Goal: Entertainment & Leisure: Consume media (video, audio)

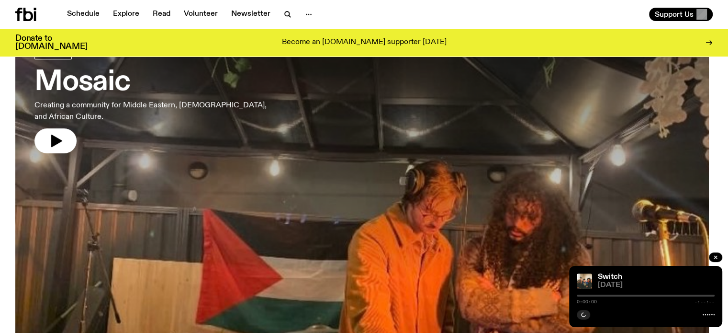
scroll to position [39, 0]
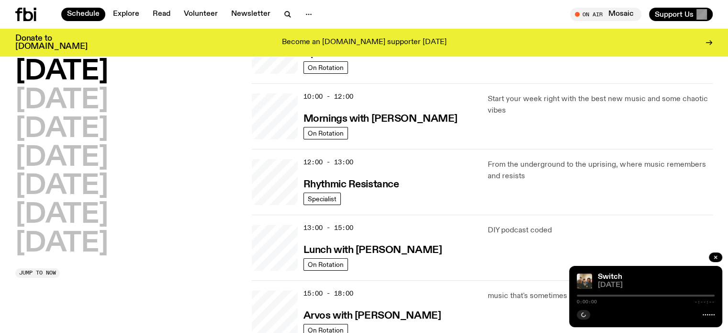
scroll to position [139, 0]
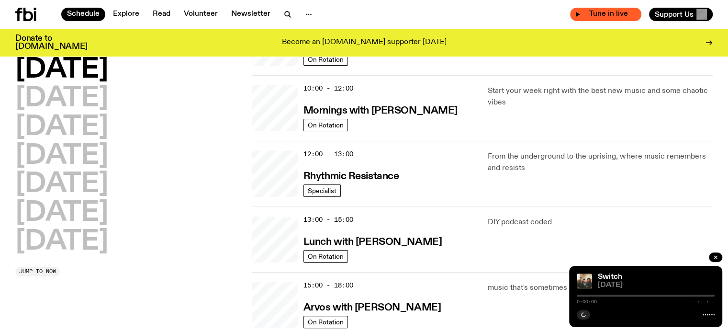
click at [591, 8] on div "Tune in live" at bounding box center [605, 14] width 71 height 13
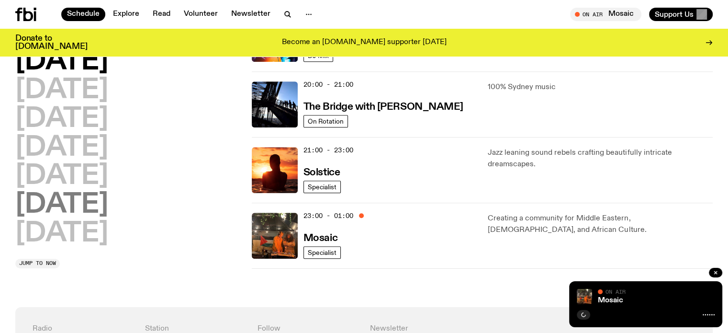
scroll to position [280, 0]
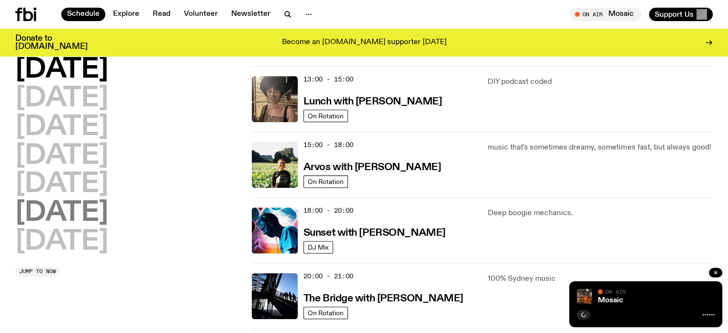
drag, startPoint x: 93, startPoint y: 236, endPoint x: 81, endPoint y: 212, distance: 26.8
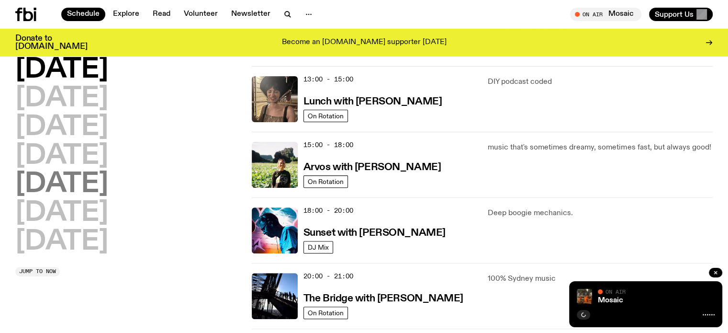
drag, startPoint x: 81, startPoint y: 212, endPoint x: 59, endPoint y: 193, distance: 29.2
drag, startPoint x: 59, startPoint y: 193, endPoint x: 34, endPoint y: 174, distance: 31.1
drag, startPoint x: 34, startPoint y: 174, endPoint x: 79, endPoint y: 193, distance: 48.0
click at [79, 193] on h2 "[DATE]" at bounding box center [61, 184] width 93 height 27
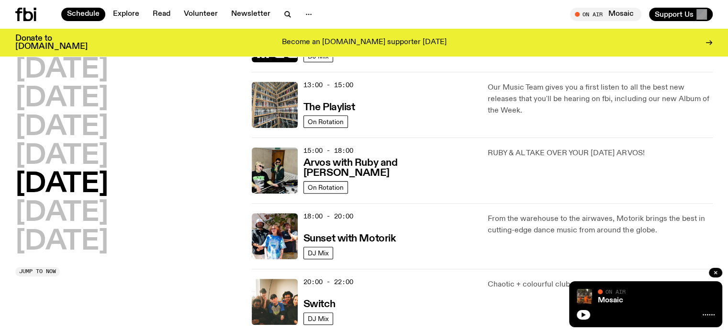
scroll to position [410, 0]
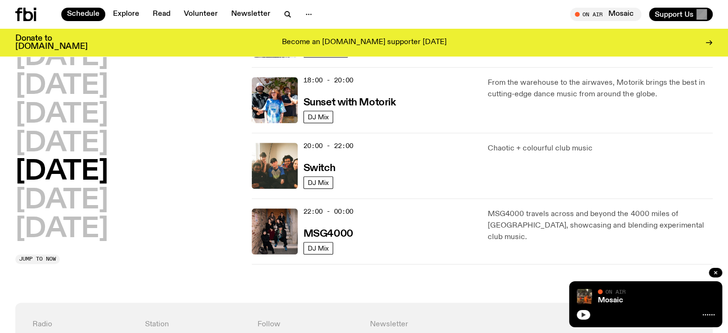
click at [587, 318] on button "button" at bounding box center [583, 315] width 13 height 10
click at [322, 167] on h3 "Switch" at bounding box center [320, 168] width 32 height 10
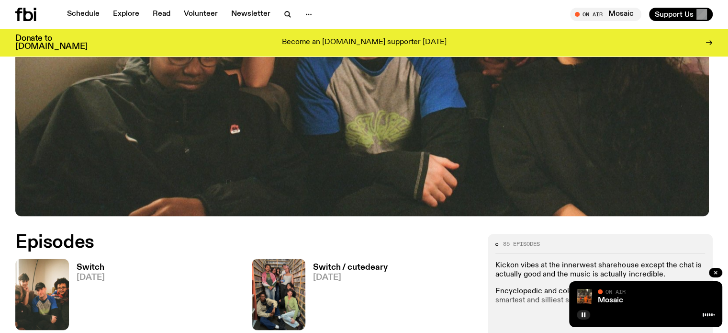
scroll to position [431, 0]
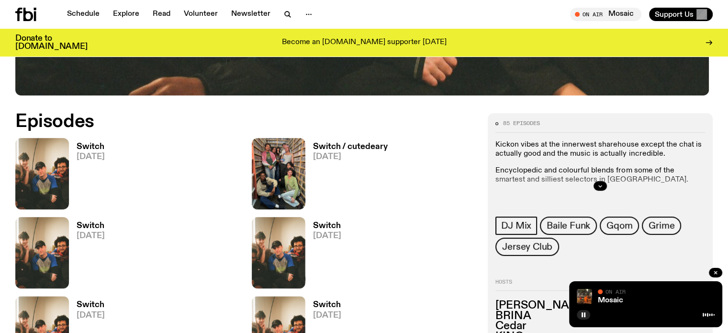
click at [91, 144] on h3 "Switch" at bounding box center [91, 147] width 28 height 8
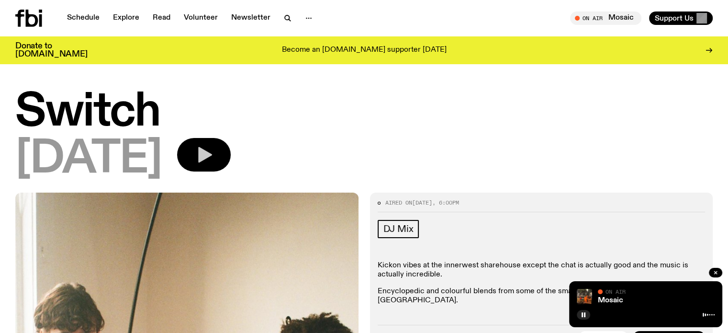
click at [214, 151] on icon "button" at bounding box center [203, 154] width 19 height 19
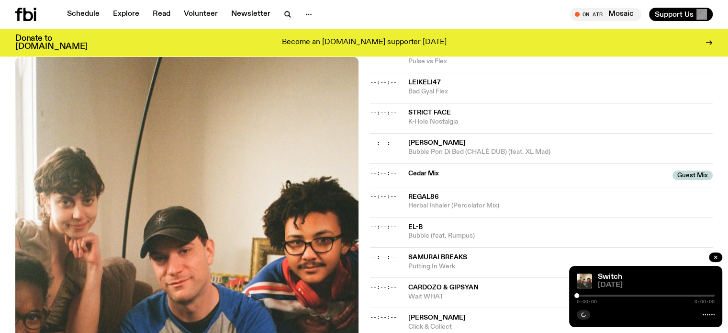
scroll to position [760, 0]
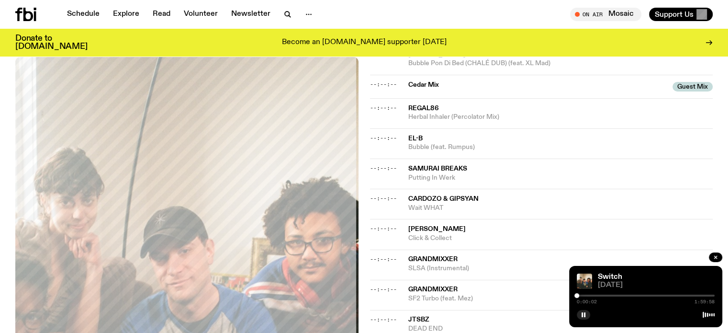
click at [584, 294] on div "0:00:02 1:59:58" at bounding box center [646, 298] width 138 height 11
click at [584, 295] on div at bounding box center [646, 296] width 138 height 2
drag, startPoint x: 608, startPoint y: 298, endPoint x: 603, endPoint y: 299, distance: 5.4
click at [608, 297] on div "0:06:21 1:59:58" at bounding box center [646, 298] width 138 height 11
click at [598, 296] on div "0:06:22 1:59:58" at bounding box center [646, 298] width 138 height 11
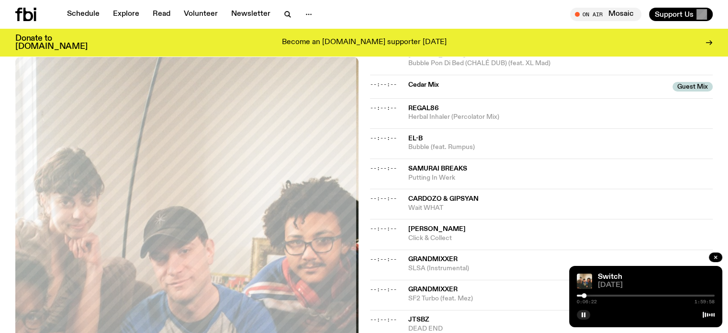
click at [599, 295] on div at bounding box center [646, 296] width 138 height 2
click at [606, 295] on div at bounding box center [646, 296] width 138 height 2
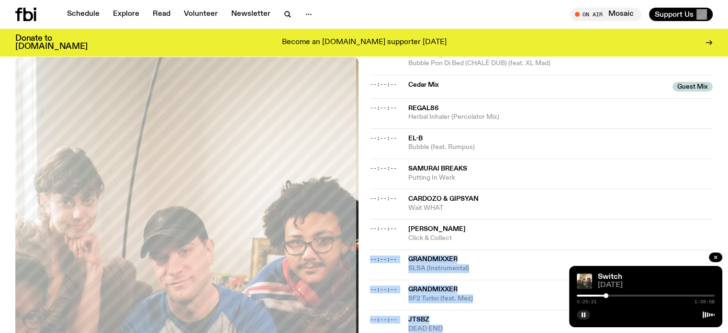
drag, startPoint x: 474, startPoint y: 225, endPoint x: 628, endPoint y: 345, distance: 195.9
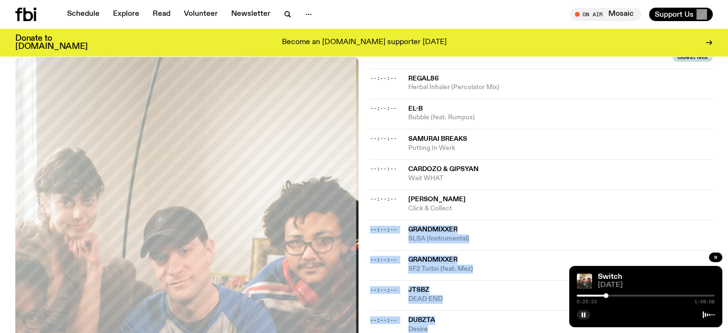
click at [623, 310] on div at bounding box center [646, 313] width 138 height 11
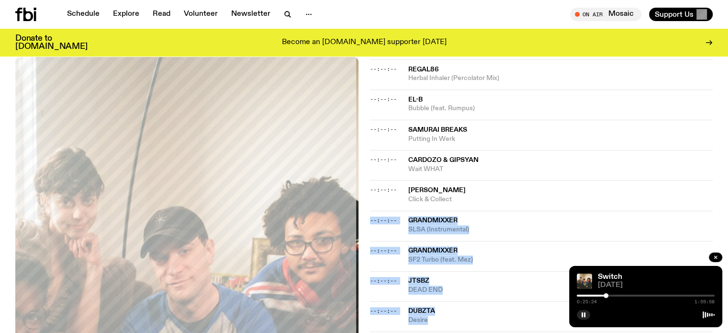
scroll to position [834, 0]
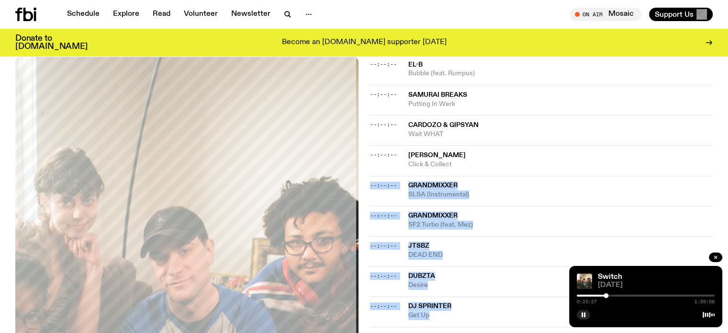
click at [608, 295] on div at bounding box center [606, 295] width 5 height 5
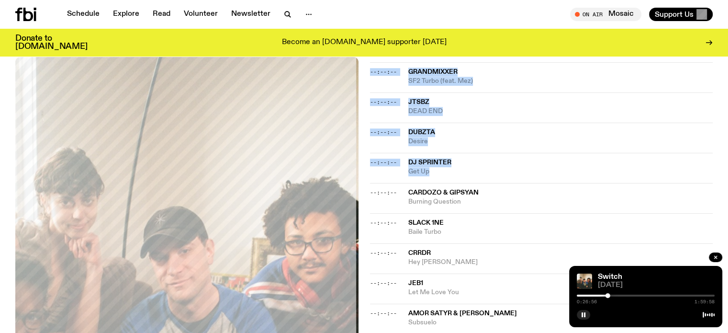
click at [577, 153] on div "--:--:-- Dubzta Desire" at bounding box center [541, 168] width 343 height 30
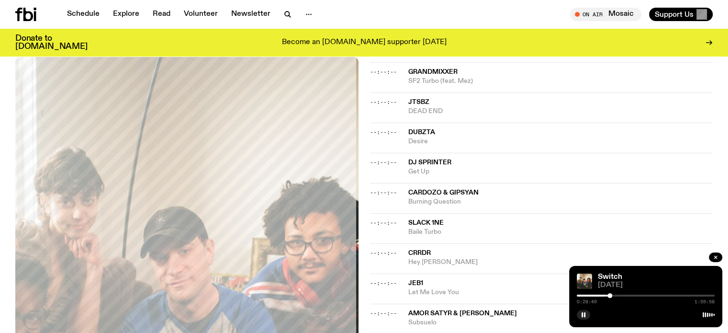
click at [610, 297] on div at bounding box center [610, 295] width 5 height 5
click at [613, 296] on div at bounding box center [646, 296] width 138 height 2
click at [615, 295] on div at bounding box center [612, 295] width 5 height 5
click at [618, 295] on div at bounding box center [646, 296] width 138 height 2
click at [621, 296] on div at bounding box center [620, 295] width 5 height 5
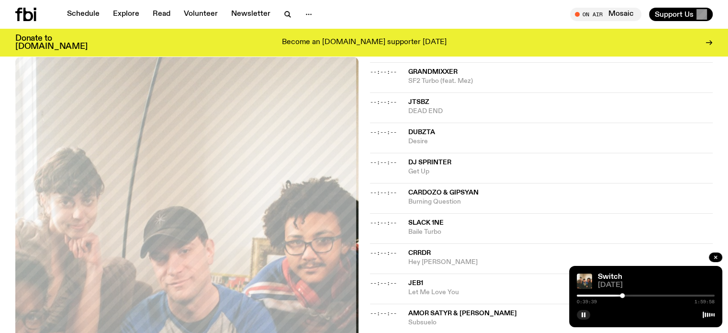
click at [623, 295] on div at bounding box center [622, 295] width 5 height 5
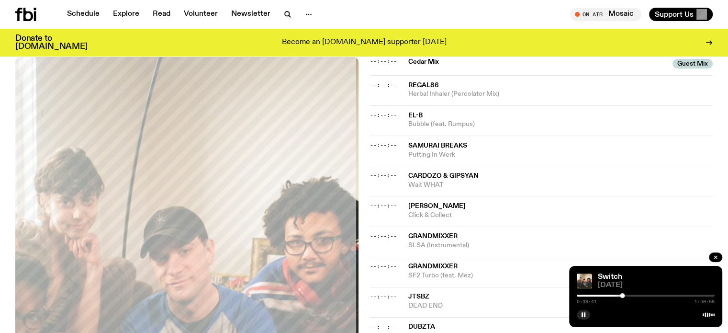
scroll to position [690, 0]
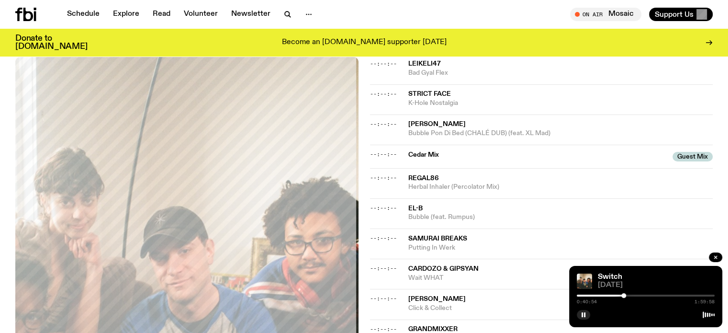
click at [624, 295] on div at bounding box center [624, 295] width 5 height 5
click at [626, 295] on div at bounding box center [626, 295] width 5 height 5
click at [628, 295] on div at bounding box center [628, 295] width 5 height 5
click at [632, 295] on div at bounding box center [646, 296] width 138 height 2
click at [635, 295] on div at bounding box center [646, 296] width 138 height 2
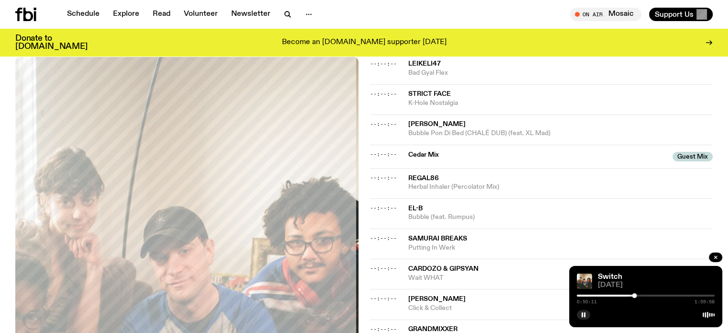
click at [638, 295] on div at bounding box center [646, 296] width 138 height 2
click at [640, 294] on div at bounding box center [637, 295] width 5 height 5
click at [646, 293] on div "0:54:40 1:59:58" at bounding box center [646, 298] width 138 height 11
click at [645, 294] on div "0:54:40 1:59:58" at bounding box center [646, 298] width 138 height 11
click at [643, 297] on div "0:54:41 1:59:58" at bounding box center [646, 298] width 138 height 11
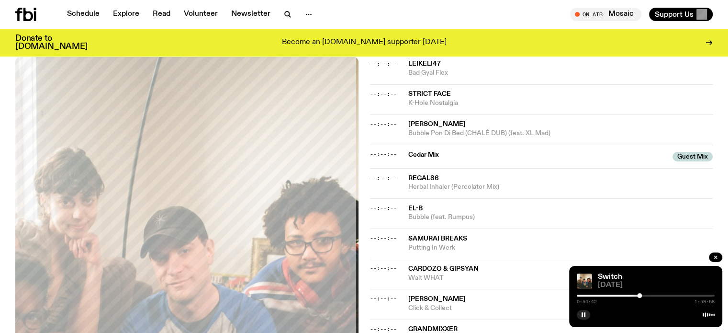
click at [653, 294] on div "0:54:42 1:59:58" at bounding box center [646, 298] width 138 height 11
click at [650, 296] on div at bounding box center [646, 296] width 138 height 2
click at [653, 295] on div at bounding box center [646, 296] width 138 height 2
click at [657, 298] on div "1:06:05 1:59:58" at bounding box center [646, 298] width 138 height 11
click at [657, 295] on div at bounding box center [646, 296] width 138 height 2
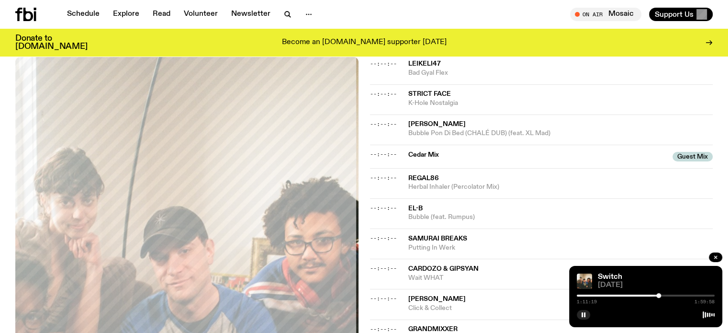
click at [659, 294] on div at bounding box center [659, 295] width 5 height 5
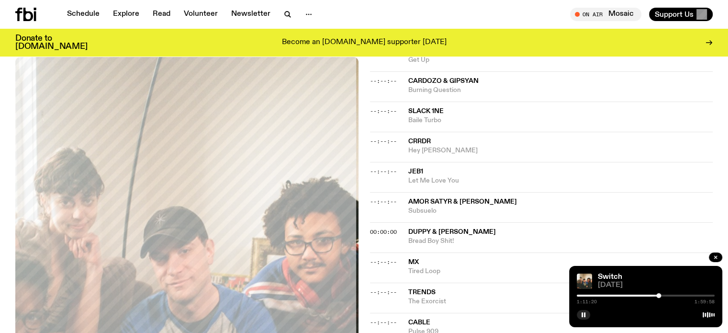
scroll to position [1121, 0]
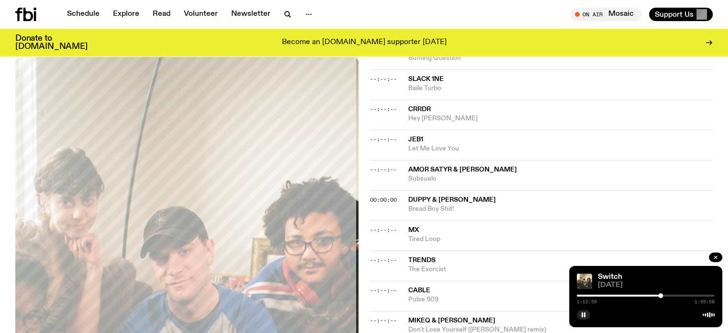
click at [661, 295] on div at bounding box center [660, 295] width 5 height 5
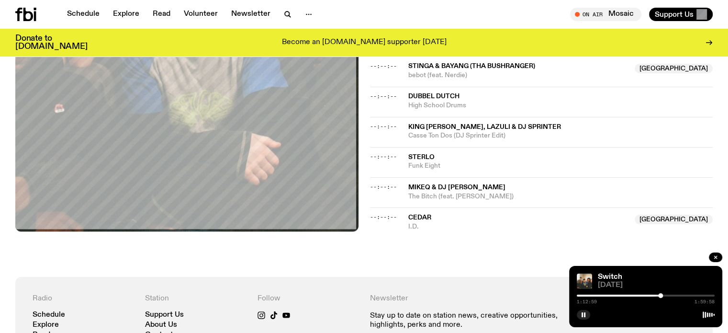
scroll to position [1504, 0]
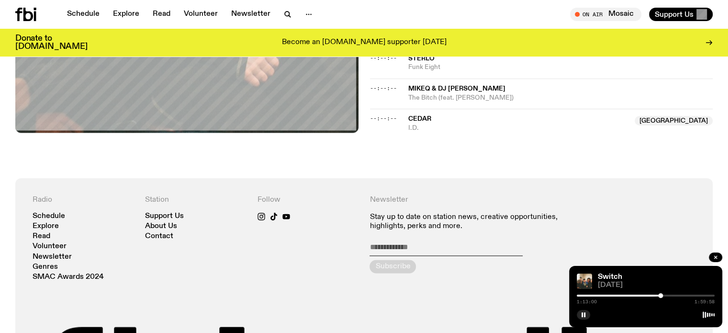
click at [664, 295] on div at bounding box center [646, 296] width 138 height 2
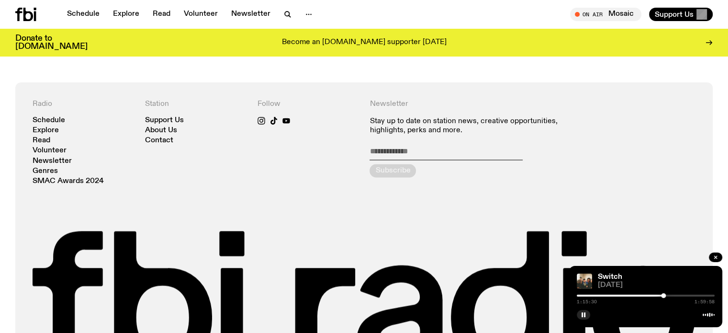
scroll to position [1684, 0]
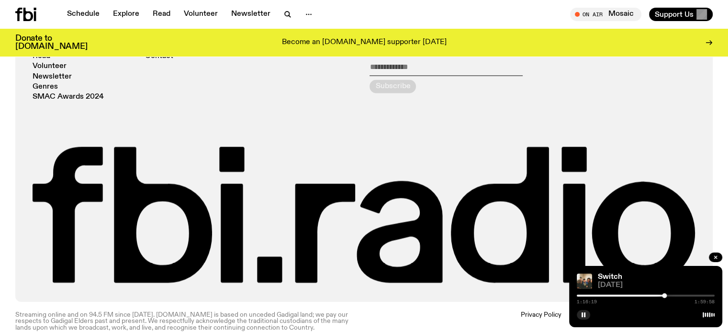
click at [665, 295] on div at bounding box center [664, 295] width 5 height 5
click at [667, 295] on div at bounding box center [666, 295] width 5 height 5
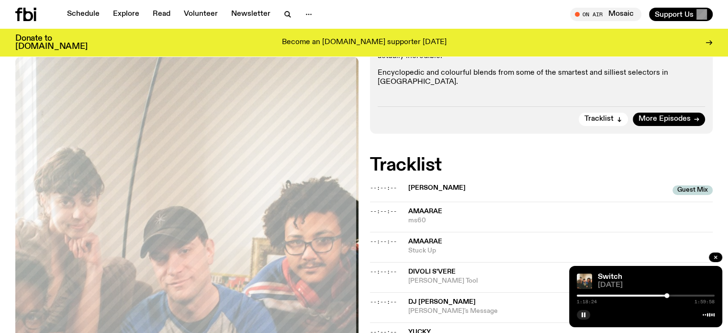
scroll to position [0, 0]
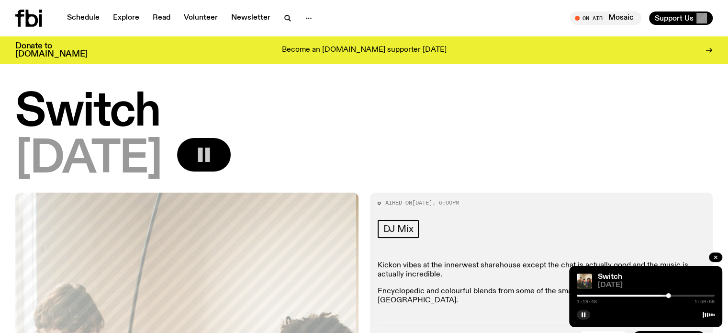
click at [671, 294] on div "1:19:48 1:59:58" at bounding box center [646, 298] width 138 height 11
click at [672, 295] on div at bounding box center [646, 296] width 138 height 2
click at [676, 296] on div "1:22:37 1:59:58" at bounding box center [646, 298] width 138 height 11
click at [676, 295] on div at bounding box center [646, 296] width 138 height 2
click at [678, 296] on div at bounding box center [646, 296] width 138 height 2
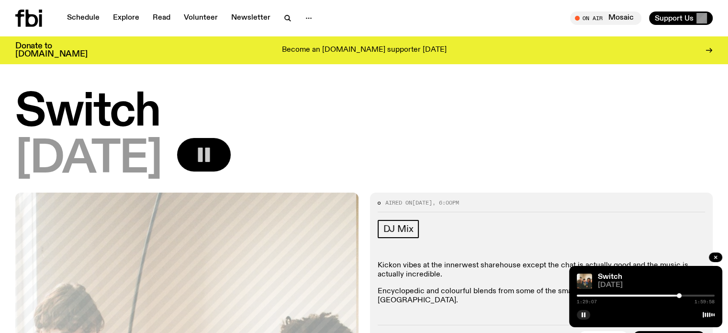
click at [210, 160] on rect "button" at bounding box center [207, 154] width 5 height 14
click at [214, 160] on icon "button" at bounding box center [203, 154] width 19 height 19
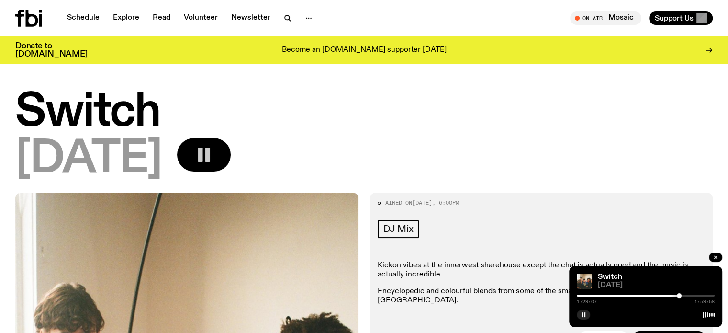
click at [210, 160] on rect "button" at bounding box center [207, 154] width 5 height 14
click at [231, 142] on button "button" at bounding box center [204, 155] width 54 height 34
drag, startPoint x: 247, startPoint y: 141, endPoint x: 301, endPoint y: 92, distance: 72.9
click at [231, 141] on button "button" at bounding box center [204, 155] width 54 height 34
click at [214, 154] on icon "button" at bounding box center [203, 154] width 19 height 19
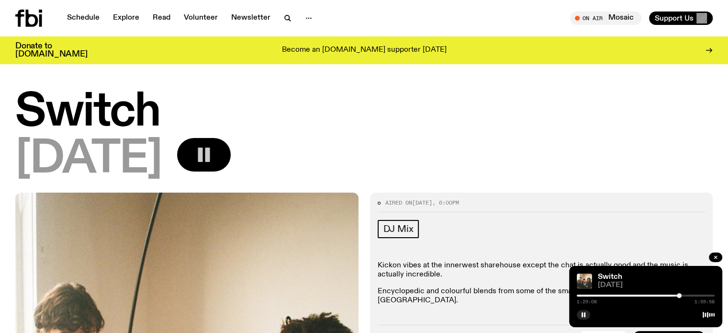
click at [214, 154] on icon "button" at bounding box center [203, 154] width 19 height 19
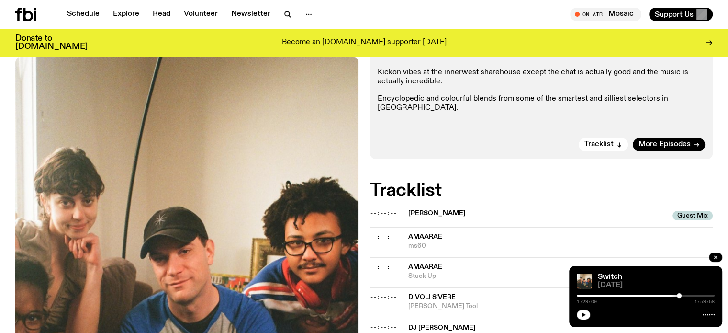
scroll to position [185, 0]
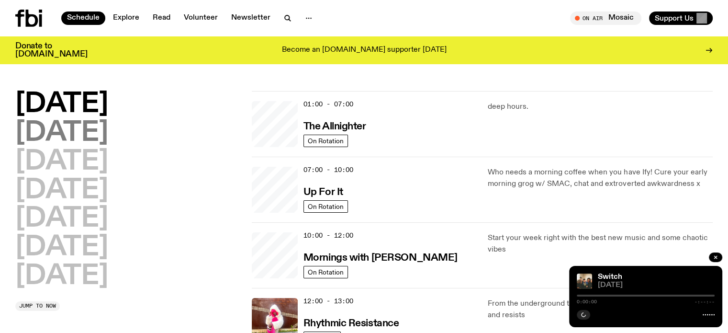
click at [103, 136] on h2 "[DATE]" at bounding box center [61, 133] width 93 height 27
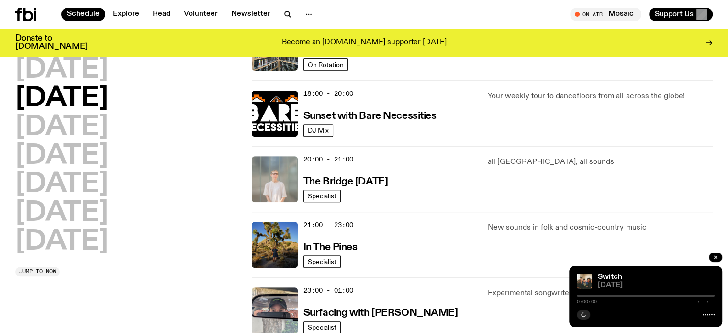
scroll to position [458, 0]
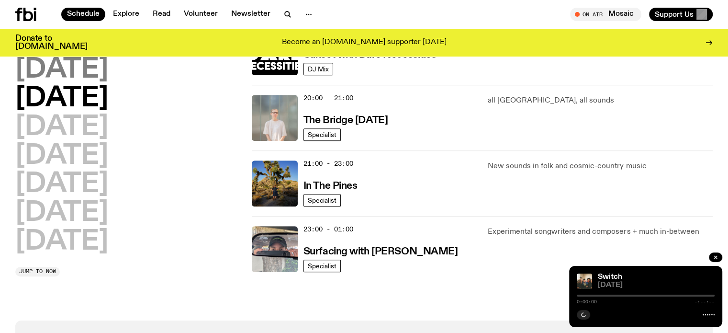
click at [92, 69] on h2 "[DATE]" at bounding box center [61, 70] width 93 height 27
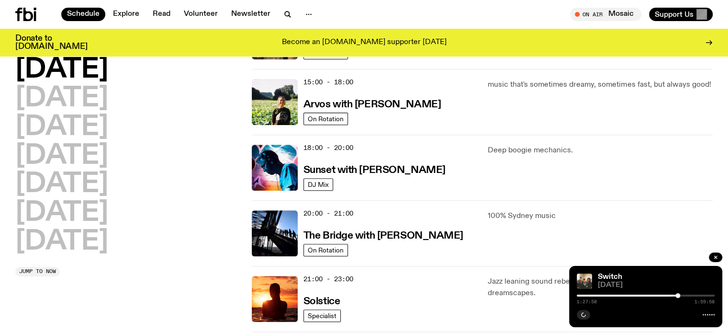
scroll to position [266, 0]
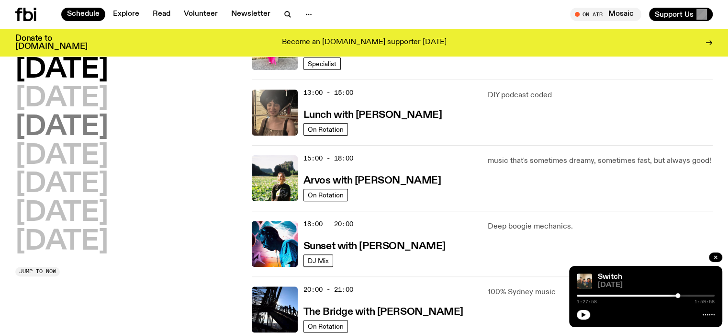
click at [108, 125] on h2 "[DATE]" at bounding box center [61, 127] width 93 height 27
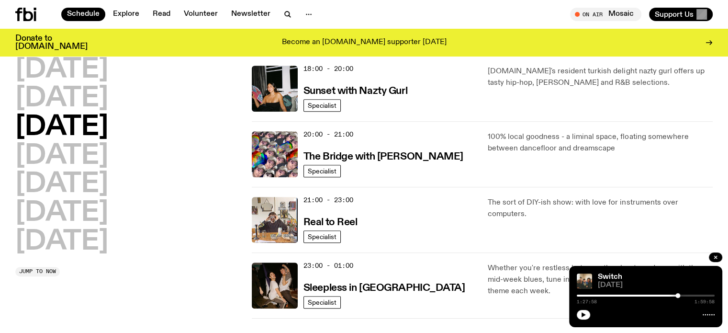
scroll to position [362, 0]
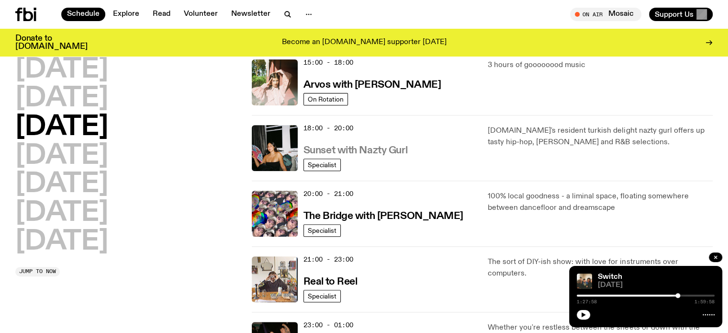
click at [387, 146] on h3 "Sunset with Nazty Gurl" at bounding box center [356, 151] width 104 height 10
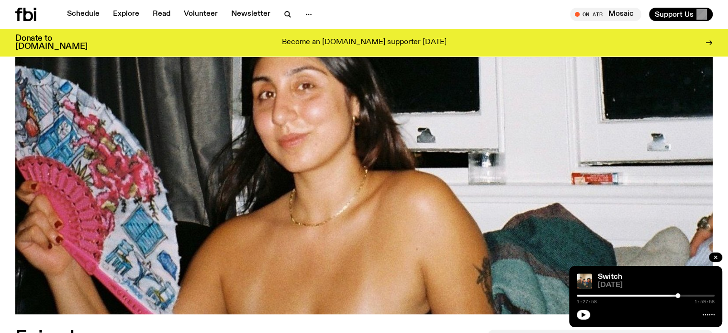
scroll to position [41, 0]
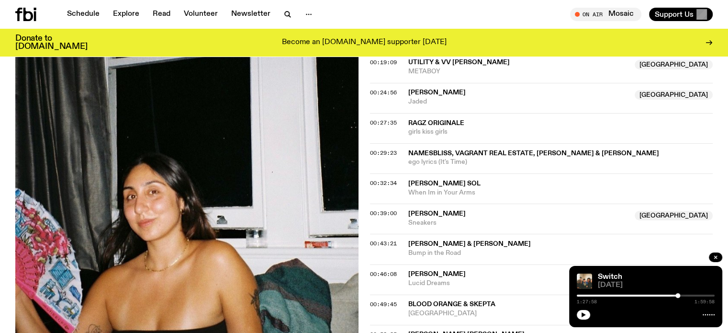
scroll to position [567, 0]
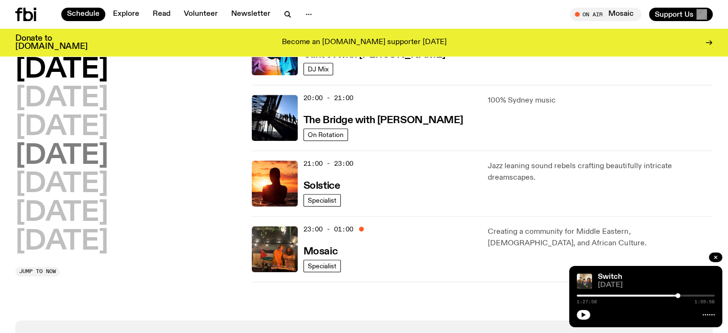
click at [96, 155] on h2 "[DATE]" at bounding box center [61, 156] width 93 height 27
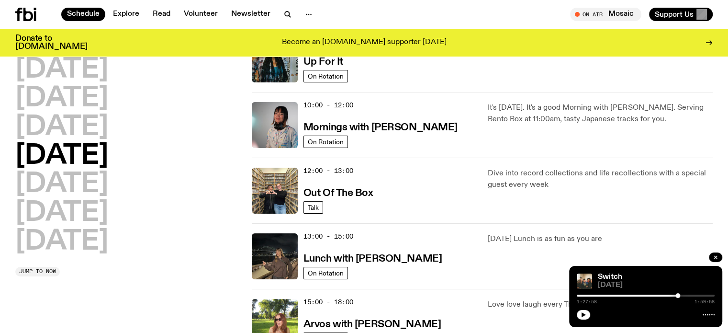
scroll to position [266, 0]
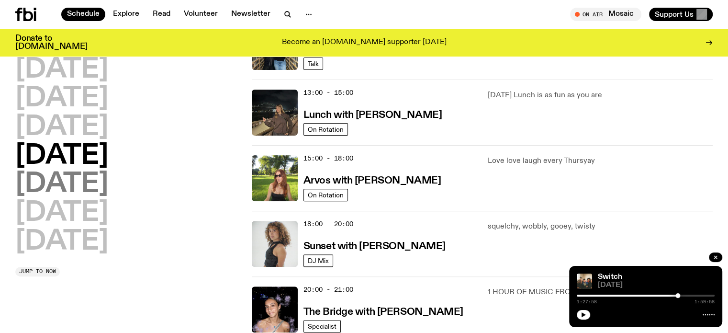
click at [65, 186] on h2 "[DATE]" at bounding box center [61, 184] width 93 height 27
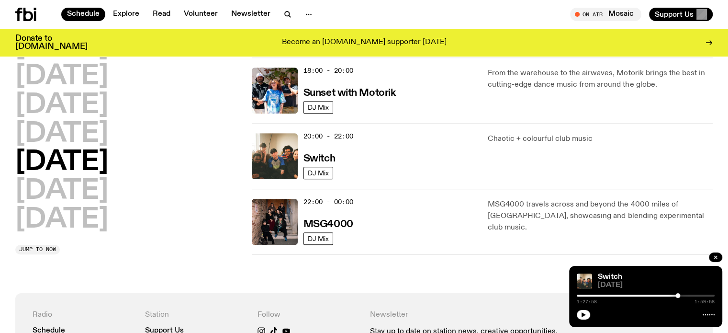
scroll to position [362, 0]
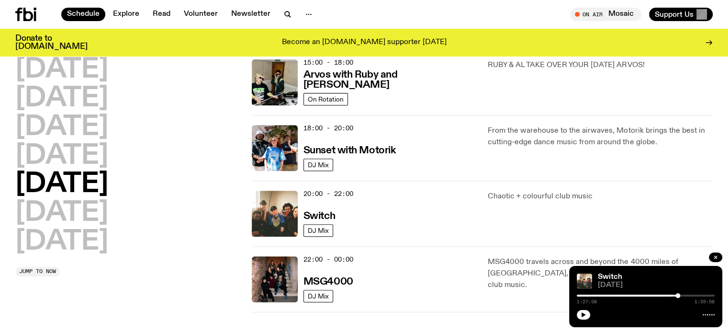
click at [354, 155] on div "18:00 - 20:00 Sunset with Motorik" at bounding box center [390, 148] width 173 height 46
click at [360, 149] on h3 "Sunset with Motorik" at bounding box center [350, 151] width 92 height 10
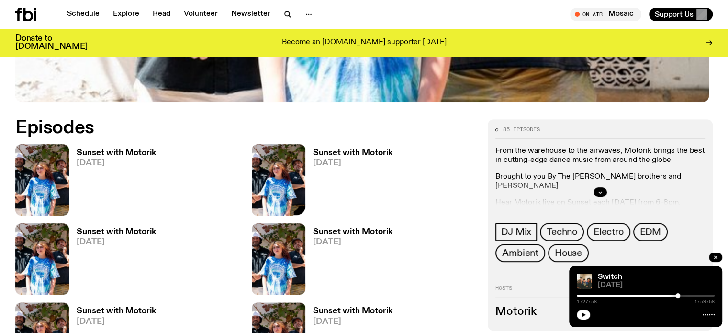
scroll to position [424, 0]
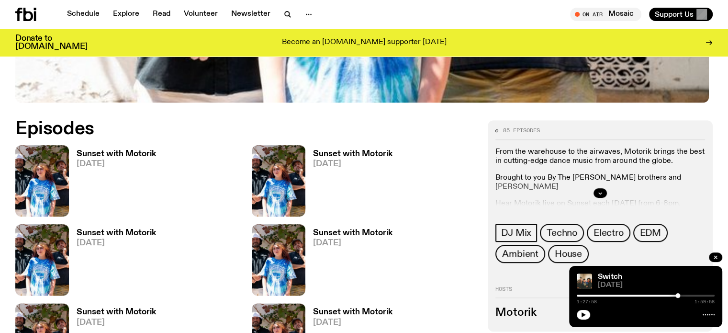
click at [143, 160] on span "[DATE]" at bounding box center [116, 164] width 79 height 8
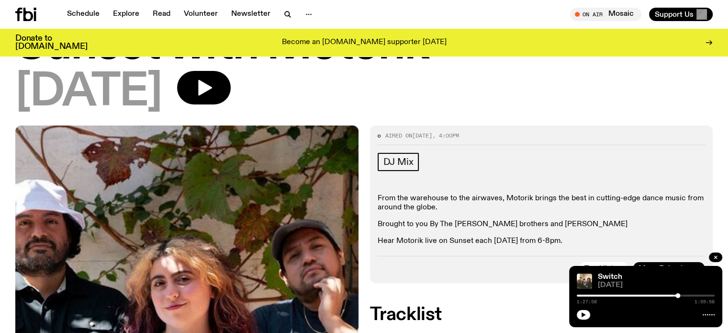
scroll to position [42, 0]
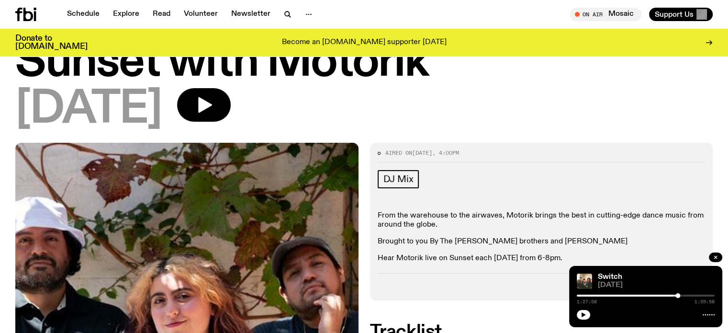
click at [205, 104] on div "[DATE]" at bounding box center [364, 109] width 698 height 43
click at [231, 114] on button "button" at bounding box center [204, 105] width 54 height 34
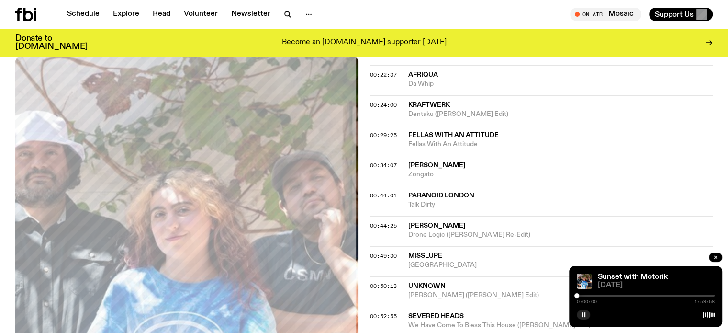
scroll to position [90, 0]
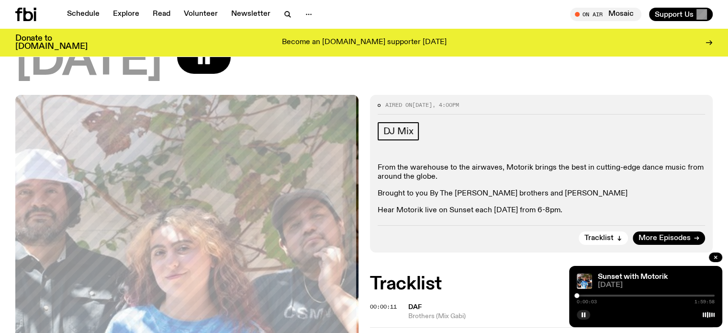
click at [581, 296] on div at bounding box center [646, 296] width 138 height 2
click at [460, 245] on div "Aired on [DATE] 4:00pm DJ Mix From the warehouse to the airwaves, Motorik bring…" at bounding box center [541, 174] width 343 height 158
click at [588, 297] on div "0:03:53 1:59:58" at bounding box center [646, 298] width 138 height 11
click at [590, 295] on div at bounding box center [646, 296] width 138 height 2
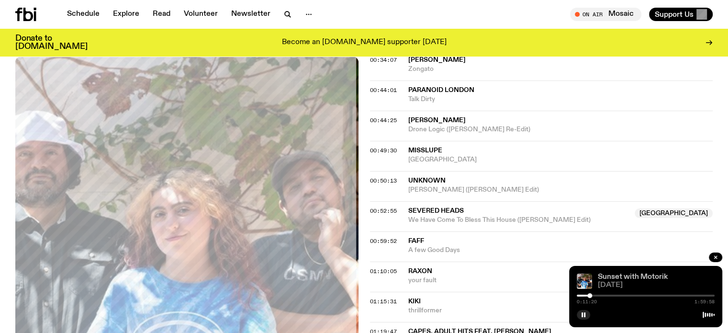
scroll to position [617, 0]
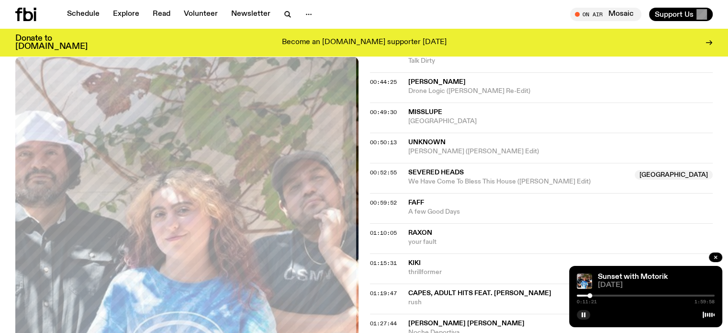
click at [610, 287] on span "[DATE]" at bounding box center [656, 285] width 117 height 7
click at [606, 294] on div "0:11:21 1:59:58" at bounding box center [646, 298] width 138 height 11
click at [591, 295] on div at bounding box center [591, 295] width 5 height 5
click at [594, 295] on div at bounding box center [646, 296] width 138 height 2
click at [596, 292] on div "Sunset with Motorik [DATE] 0:15:06 1:59:58" at bounding box center [645, 296] width 153 height 61
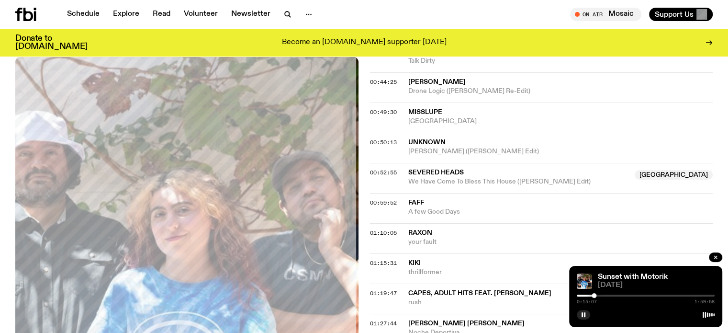
click at [598, 295] on div "0:15:07 1:59:58" at bounding box center [646, 298] width 138 height 11
click at [600, 295] on div at bounding box center [646, 296] width 138 height 2
click at [581, 312] on icon "button" at bounding box center [584, 315] width 6 height 6
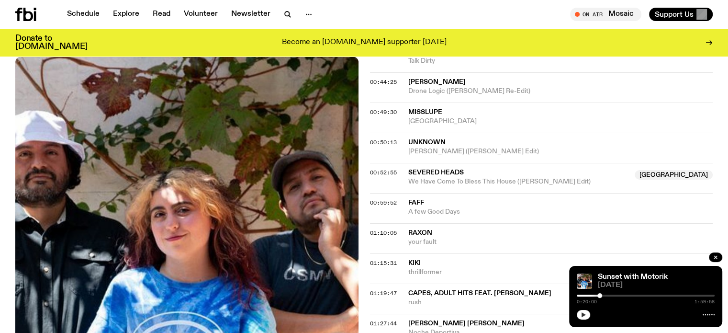
click at [580, 314] on button "button" at bounding box center [583, 315] width 13 height 10
click at [580, 313] on button "button" at bounding box center [583, 315] width 13 height 10
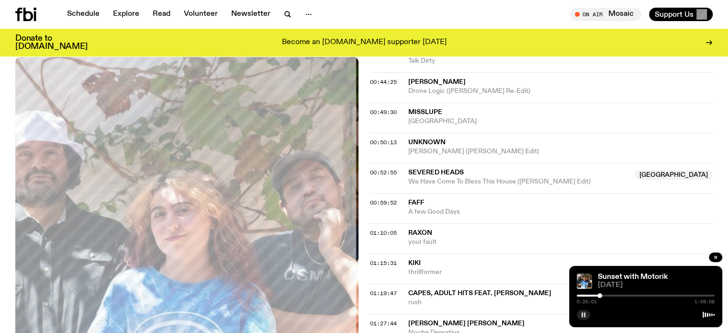
click at [580, 313] on button "button" at bounding box center [583, 315] width 13 height 10
